Goal: Task Accomplishment & Management: Manage account settings

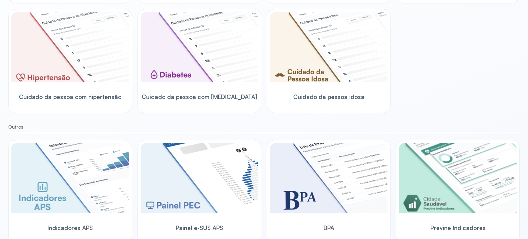
scroll to position [205, 0]
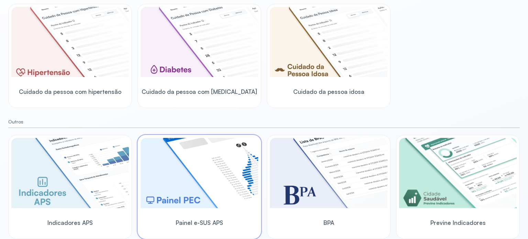
click at [212, 167] on img at bounding box center [200, 173] width 118 height 70
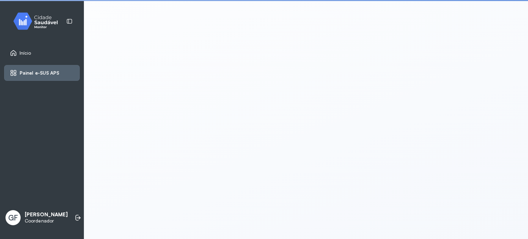
scroll to position [1, 0]
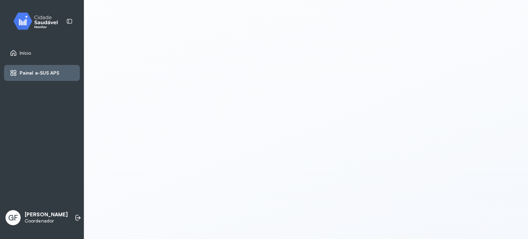
click at [25, 50] on div "Início" at bounding box center [20, 53] width 21 height 7
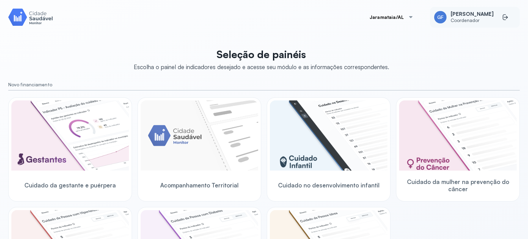
click at [469, 16] on span "[PERSON_NAME]" at bounding box center [472, 14] width 43 height 7
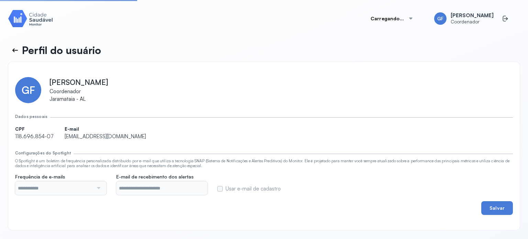
type input "**********"
click at [503, 23] on div at bounding box center [507, 18] width 11 height 11
click at [503, 17] on icon at bounding box center [504, 19] width 3 height 6
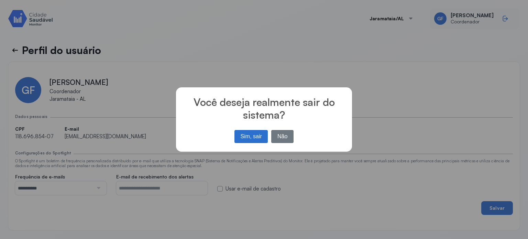
click at [498, 17] on div "× Você deseja realmente sair do sistema? Sim, sair No Não" at bounding box center [264, 119] width 528 height 239
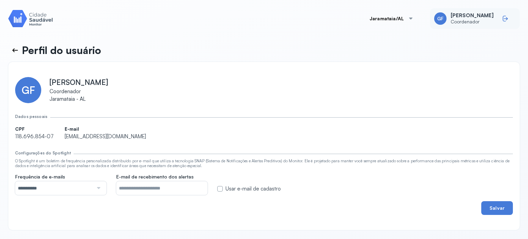
click at [502, 17] on icon at bounding box center [505, 18] width 7 height 7
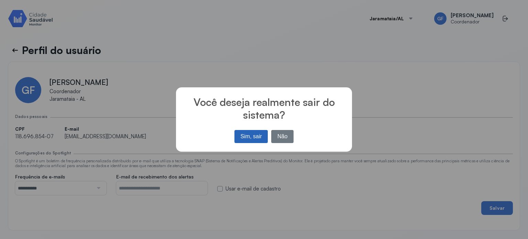
click at [248, 137] on button "Sim, sair" at bounding box center [251, 136] width 33 height 13
